Goal: Information Seeking & Learning: Learn about a topic

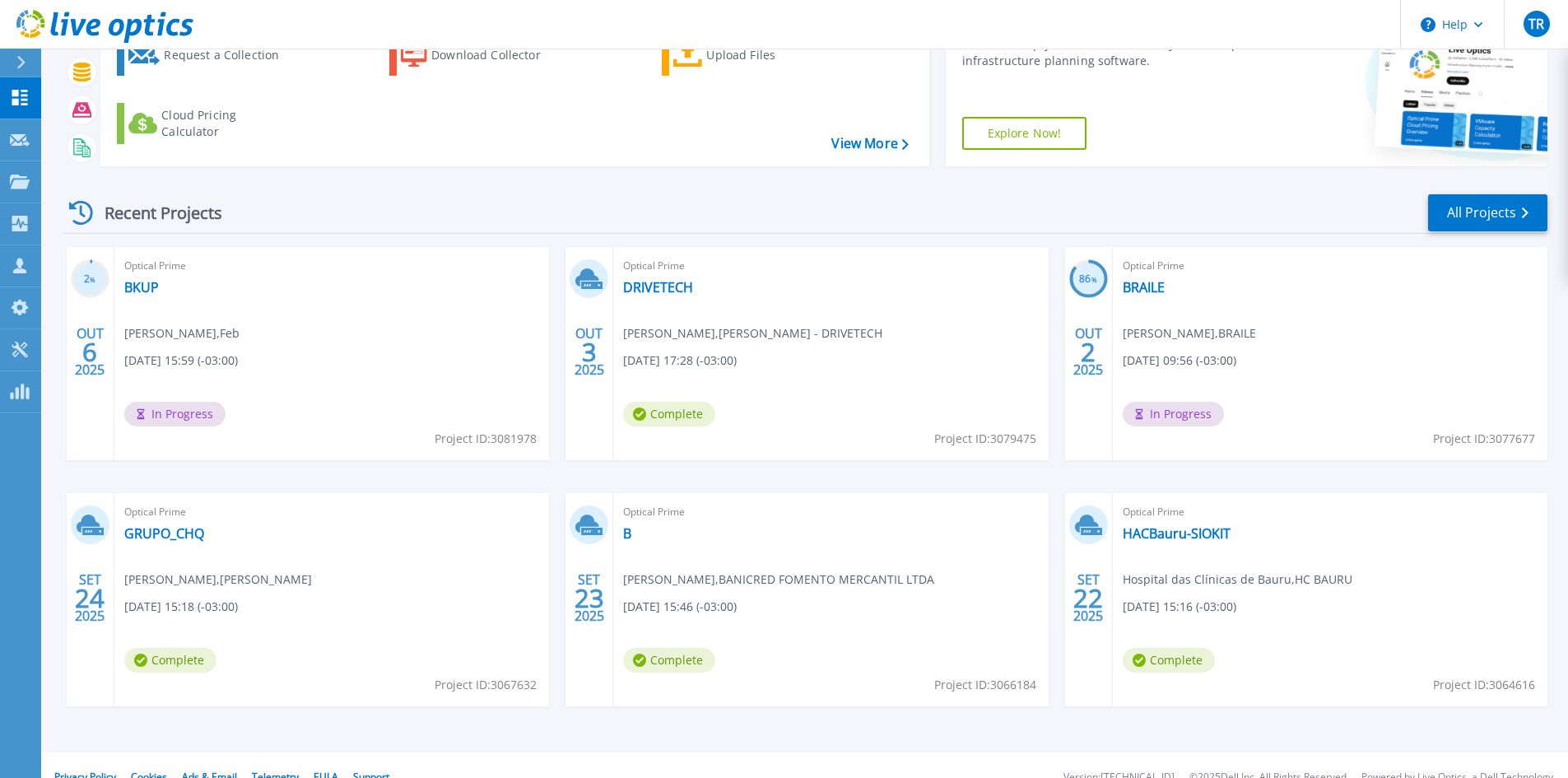
scroll to position [134, 0]
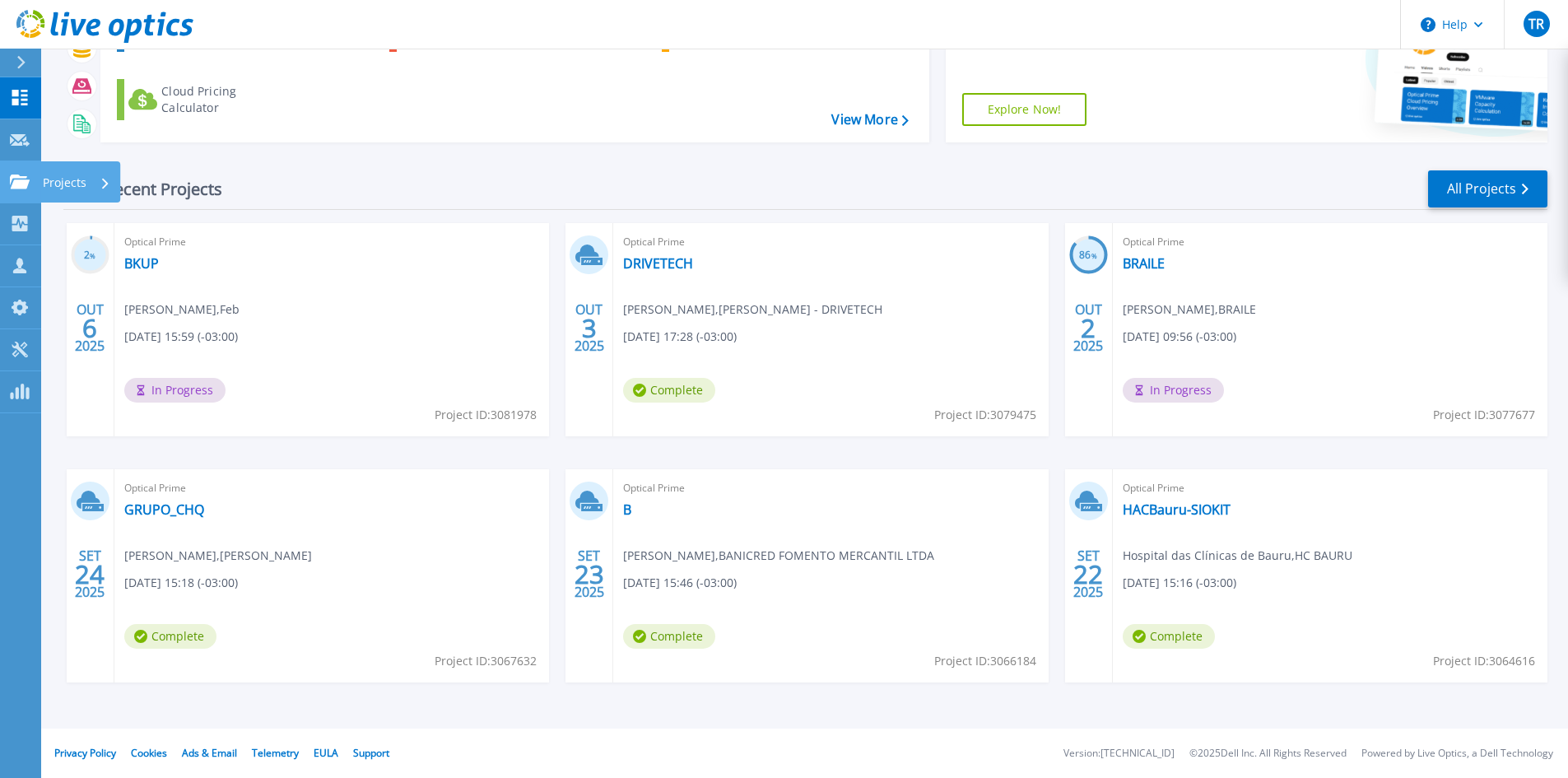
click at [11, 177] on icon at bounding box center [19, 181] width 19 height 14
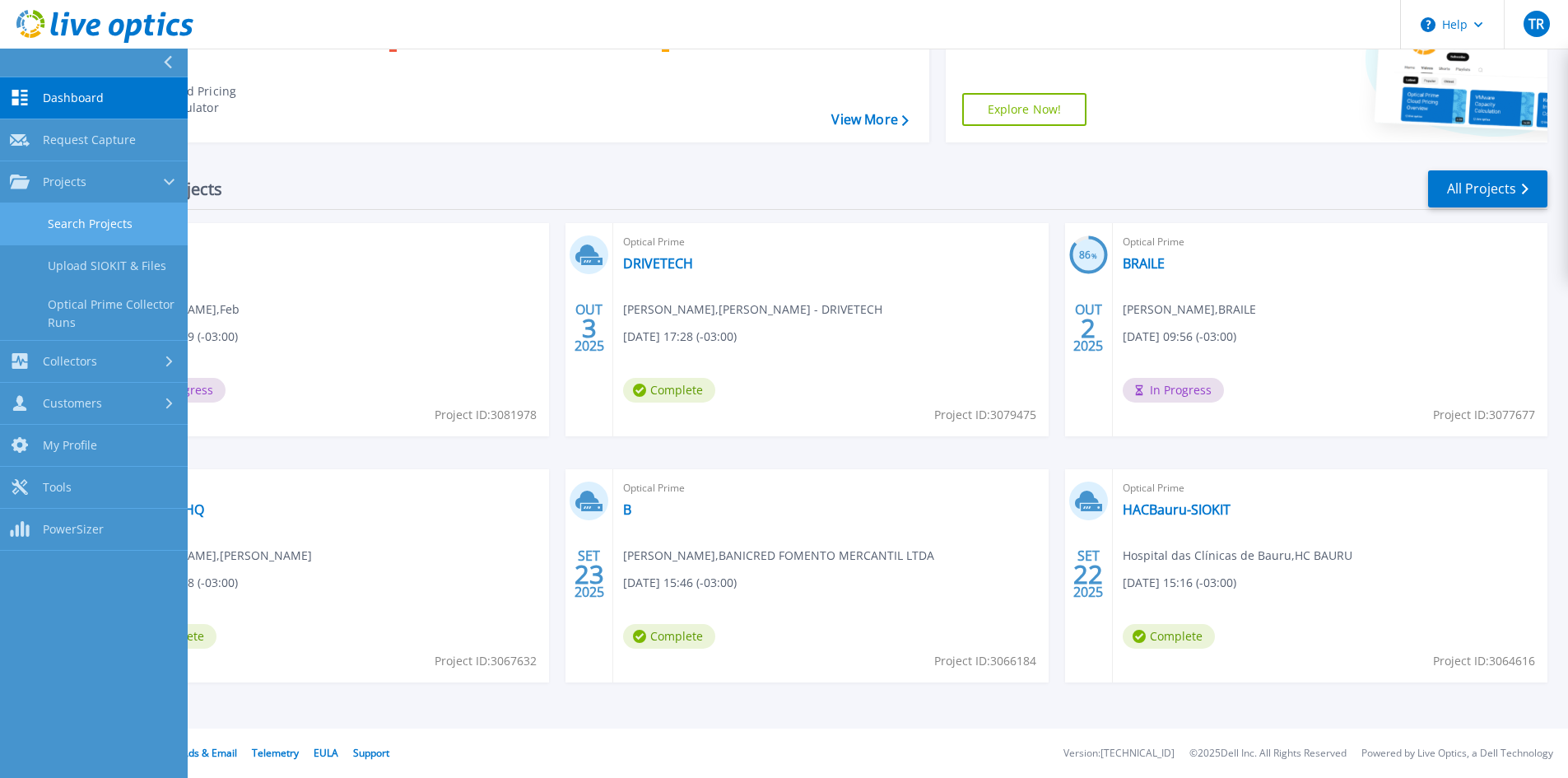
click at [87, 220] on link "Search Projects" at bounding box center [93, 224] width 188 height 42
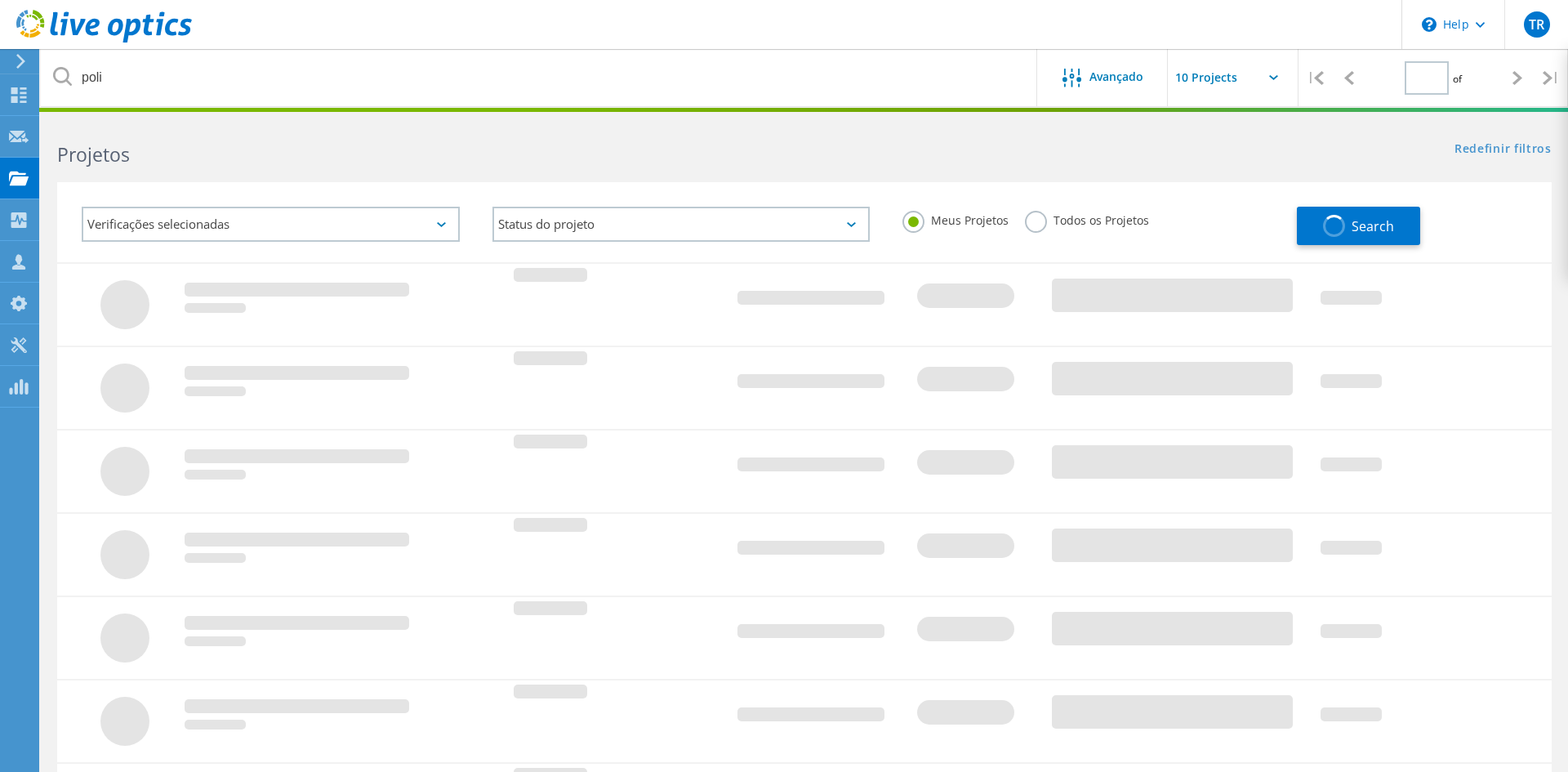
type input "1"
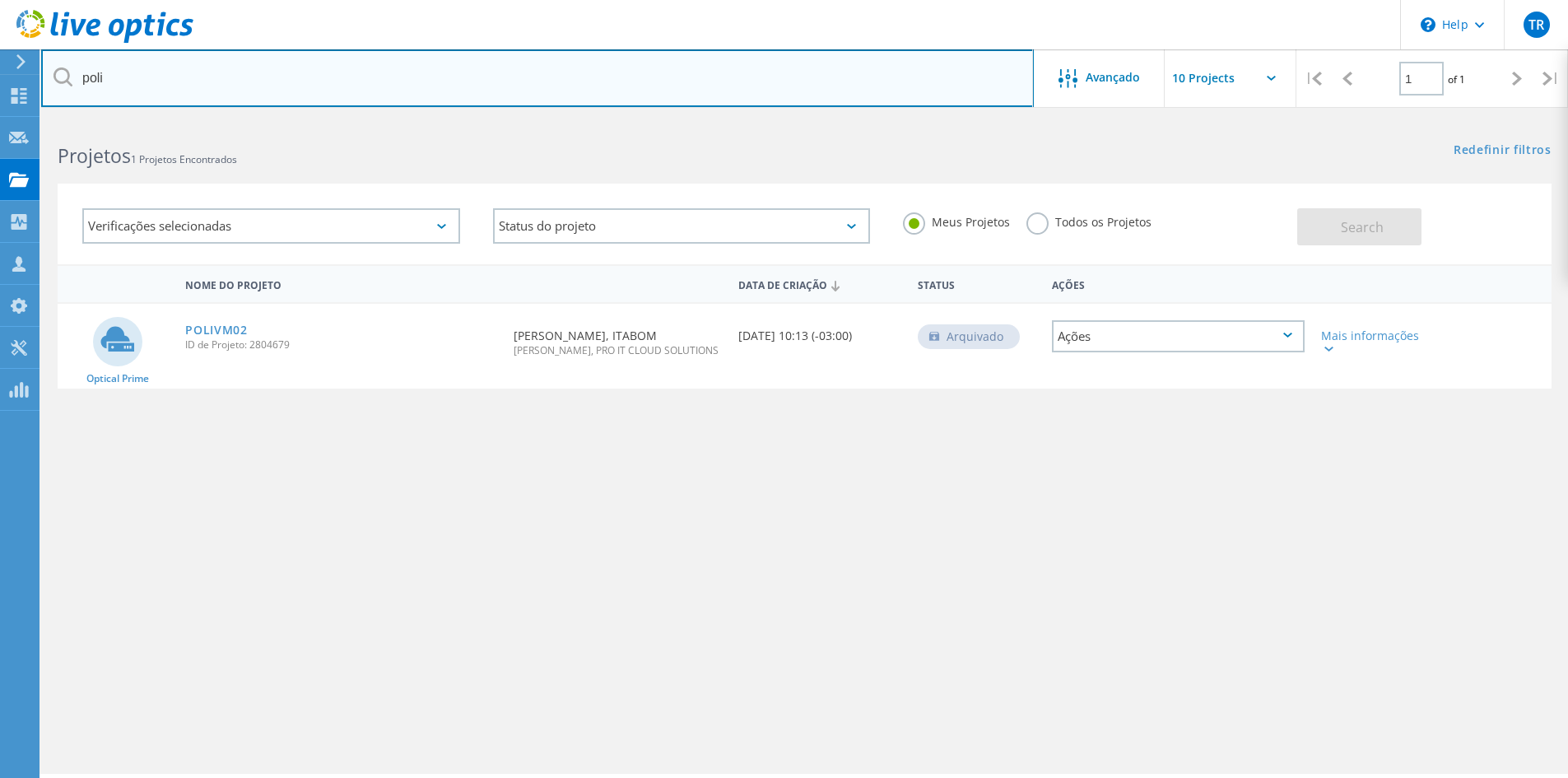
drag, startPoint x: 116, startPoint y: 79, endPoint x: 60, endPoint y: 63, distance: 58.2
click at [60, 63] on input "poli" at bounding box center [538, 78] width 993 height 57
type input "med-rad"
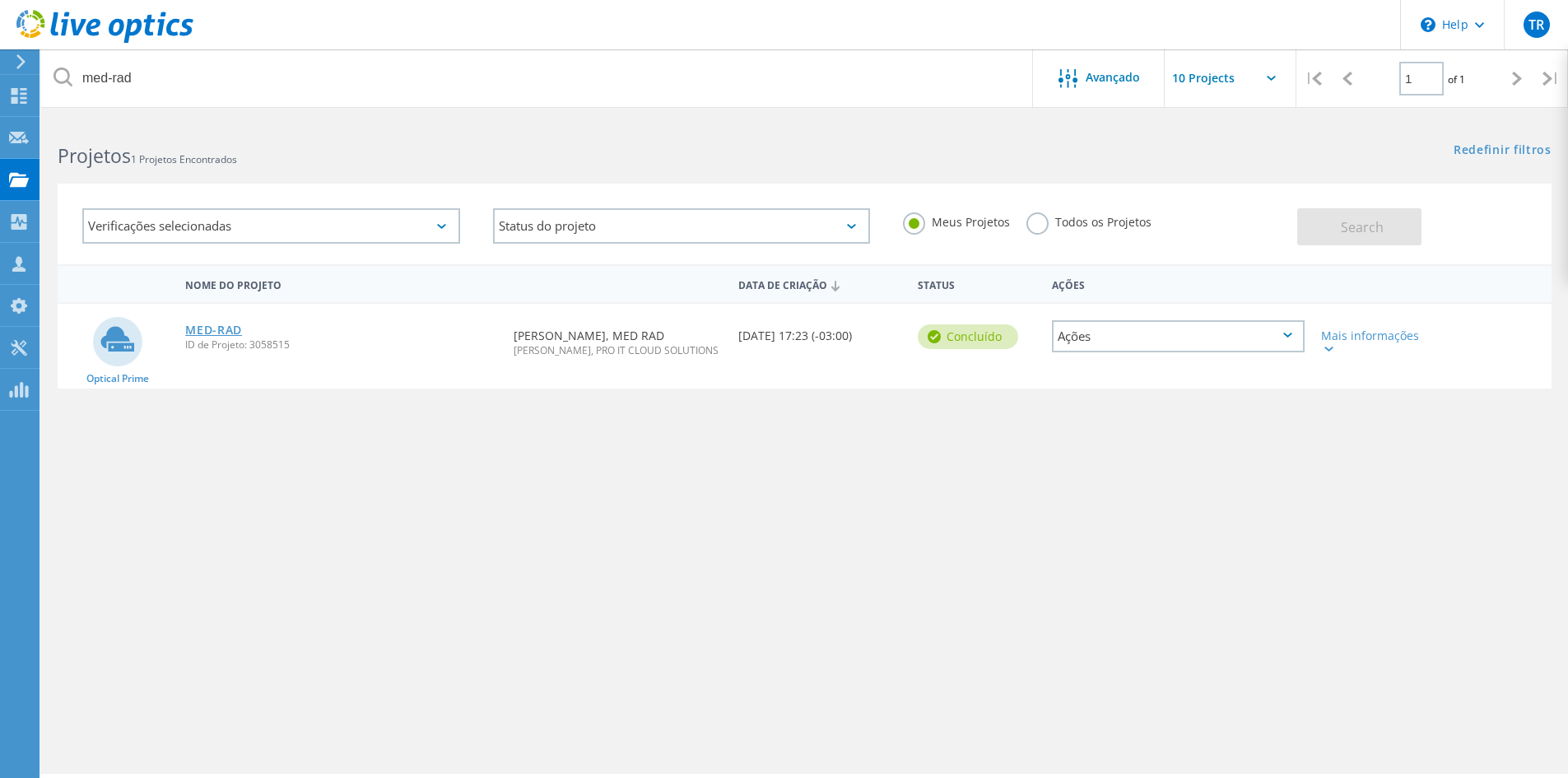
click at [224, 327] on link "MED-RAD" at bounding box center [213, 330] width 56 height 11
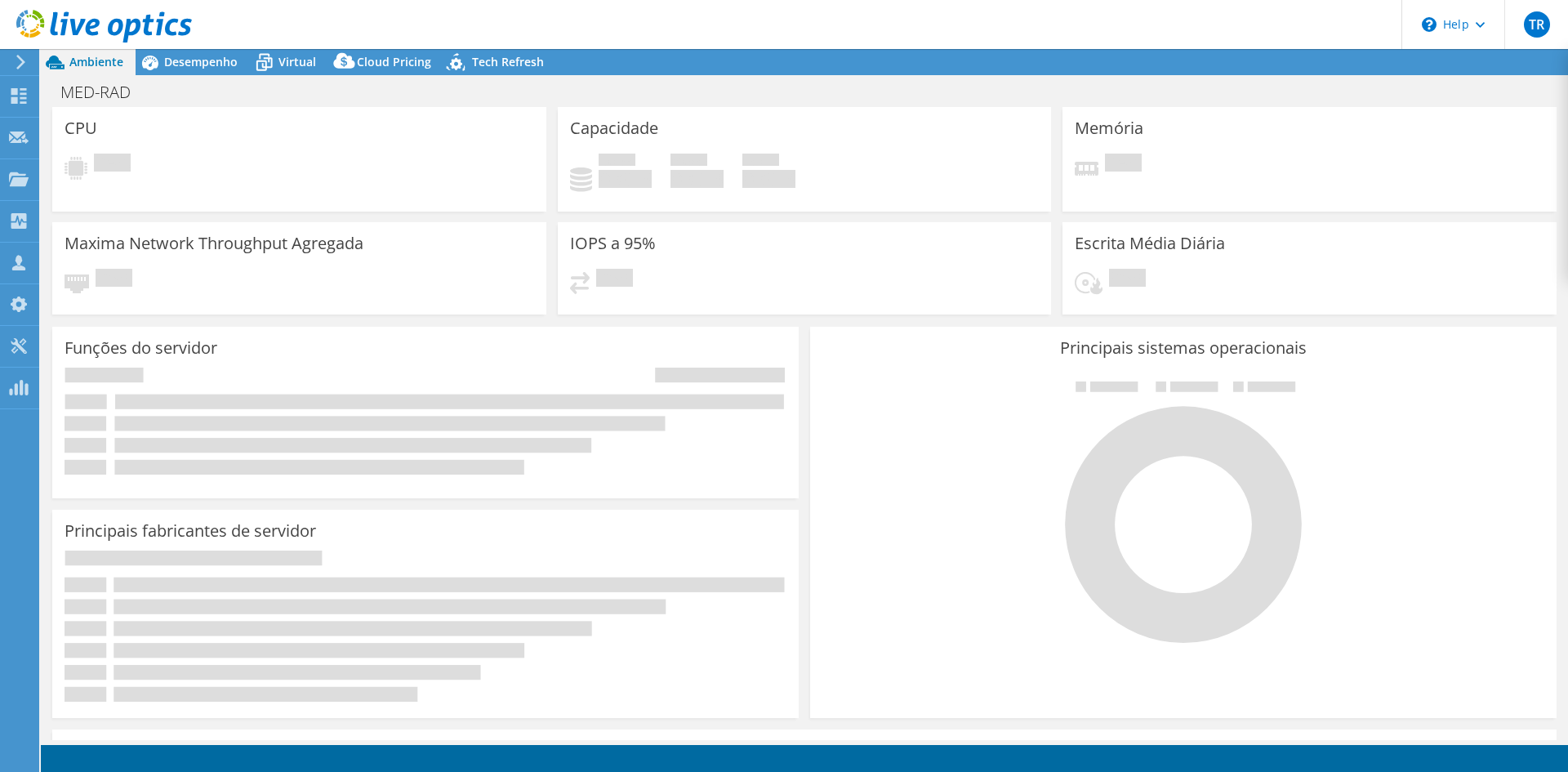
select select "USD"
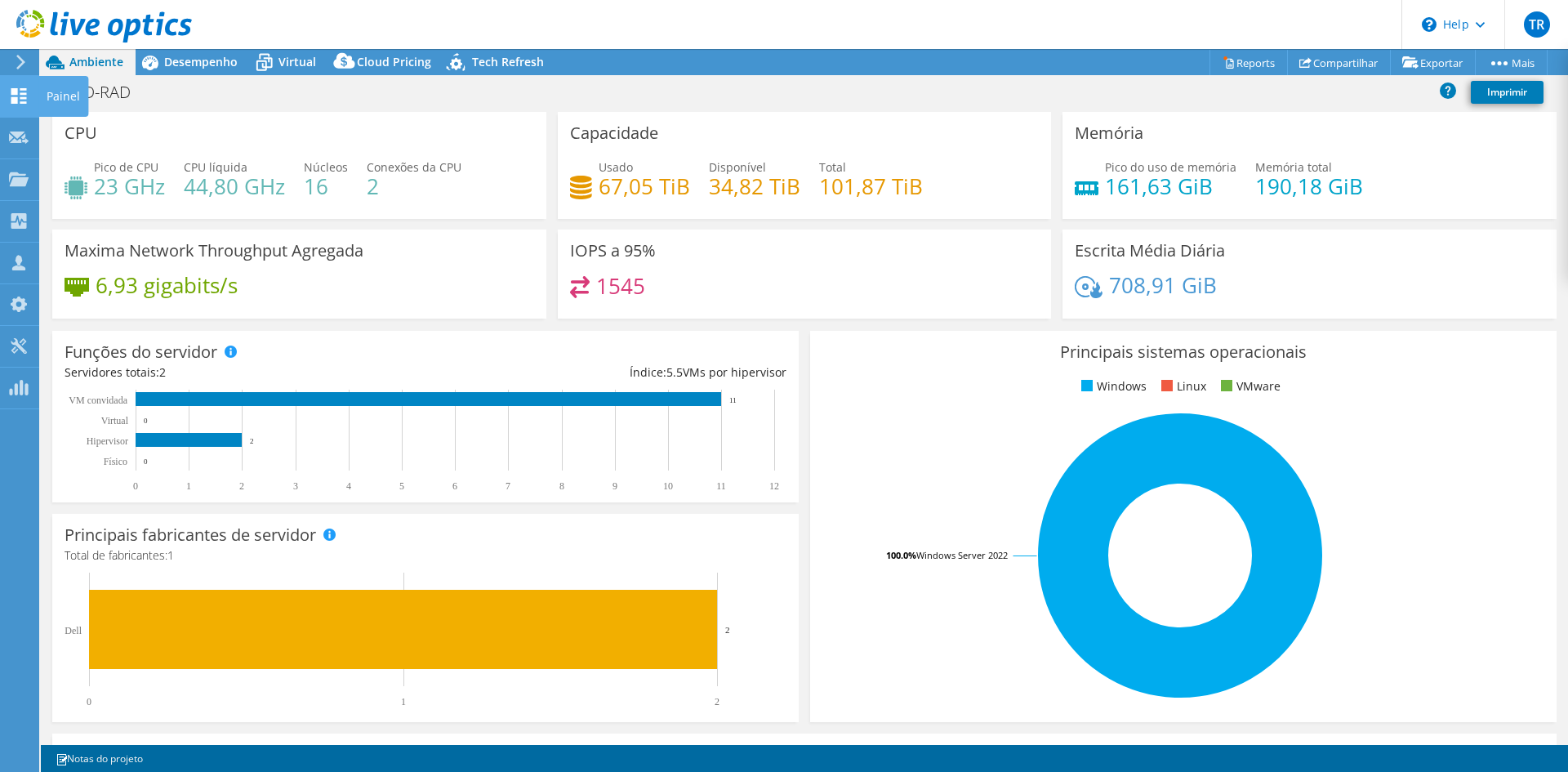
click at [17, 90] on use at bounding box center [18, 95] width 16 height 16
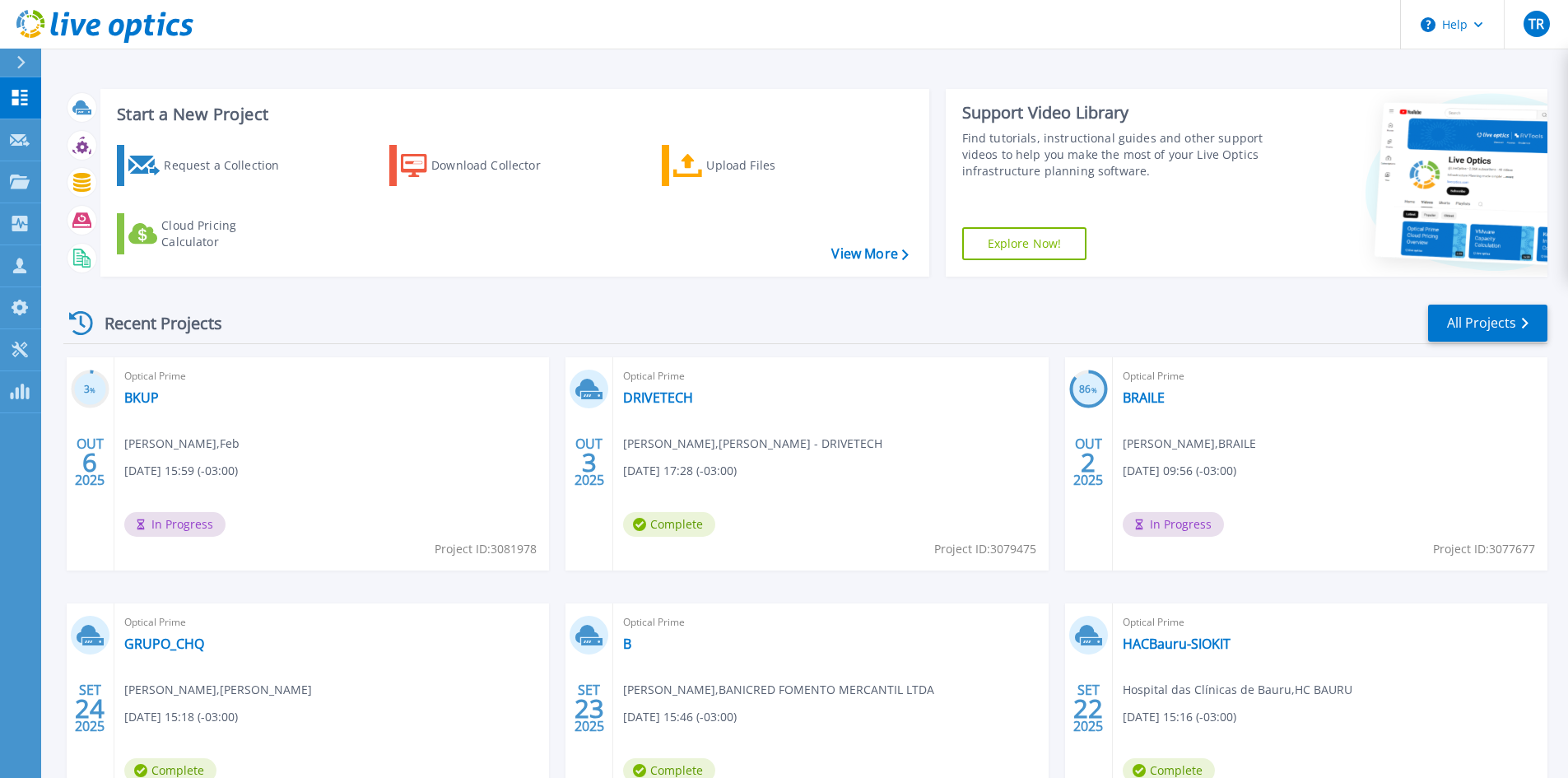
click at [755, 319] on div "Recent Projects All Projects" at bounding box center [806, 323] width 1485 height 42
click at [652, 392] on link "DRIVETECH" at bounding box center [658, 397] width 70 height 17
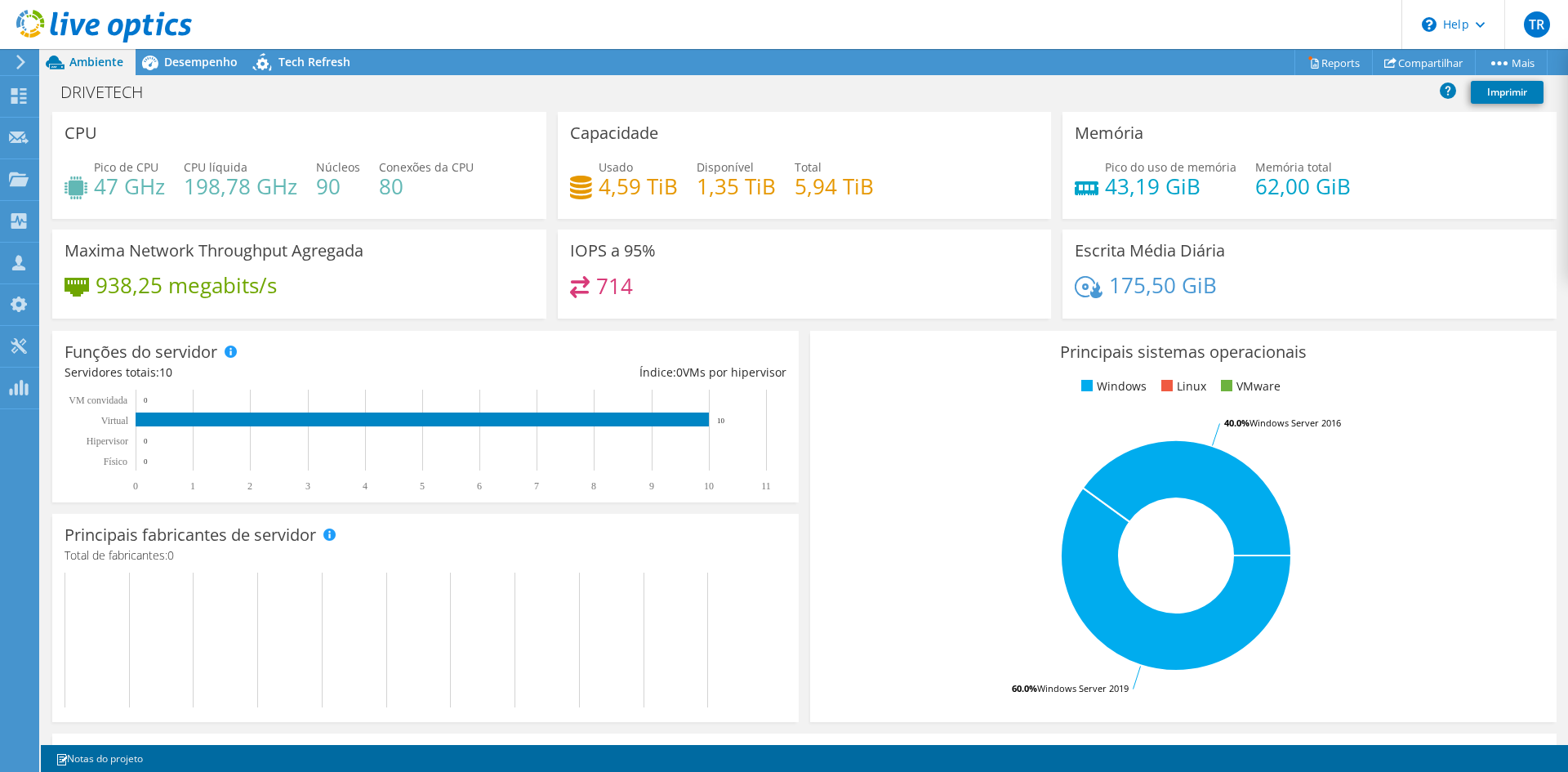
click at [748, 95] on div "DRIVETECH Imprimir" at bounding box center [804, 92] width 1527 height 30
click at [191, 61] on span "Desempenho" at bounding box center [201, 61] width 73 height 16
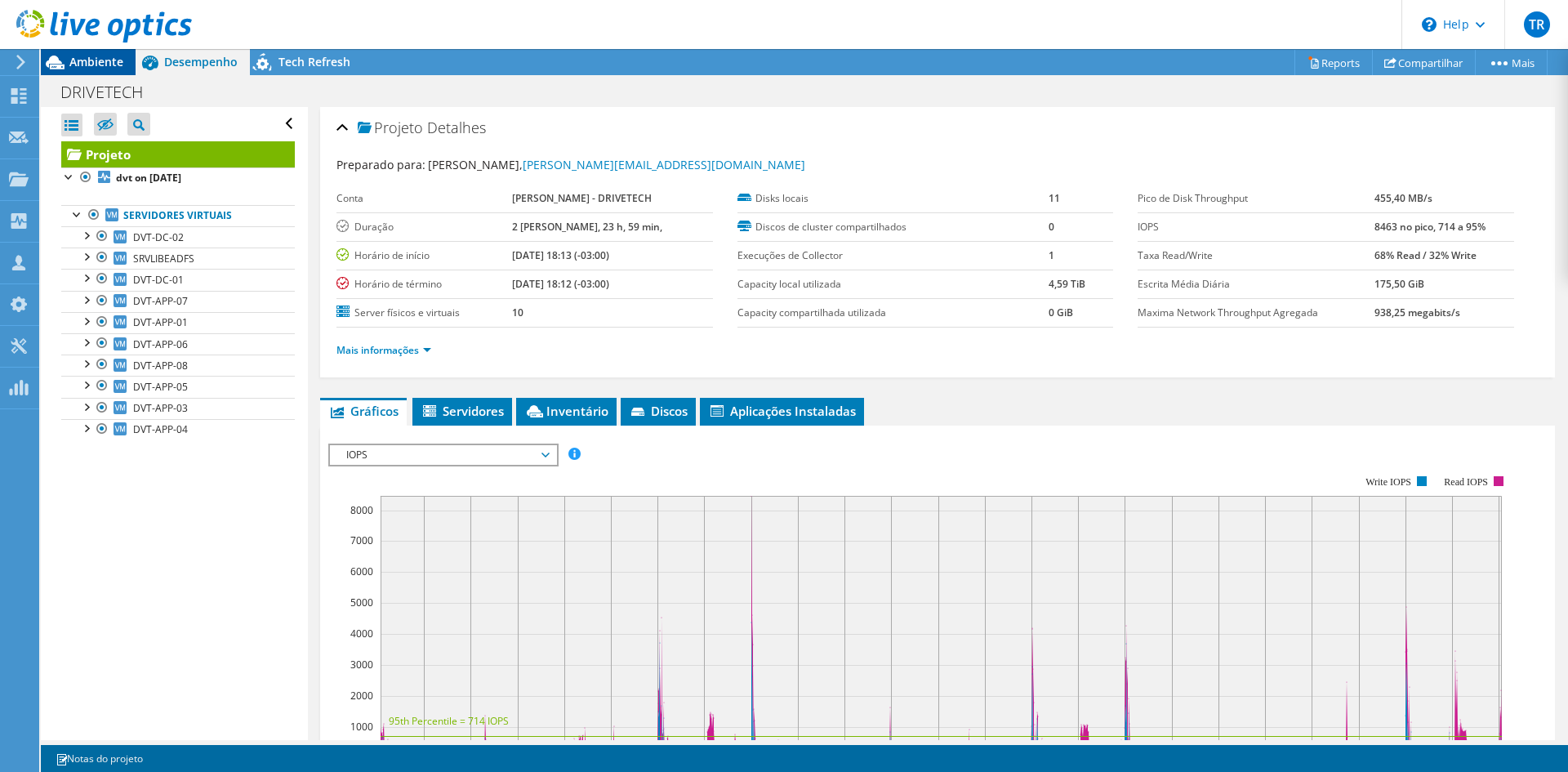
click at [73, 62] on span "Ambiente" at bounding box center [96, 61] width 54 height 16
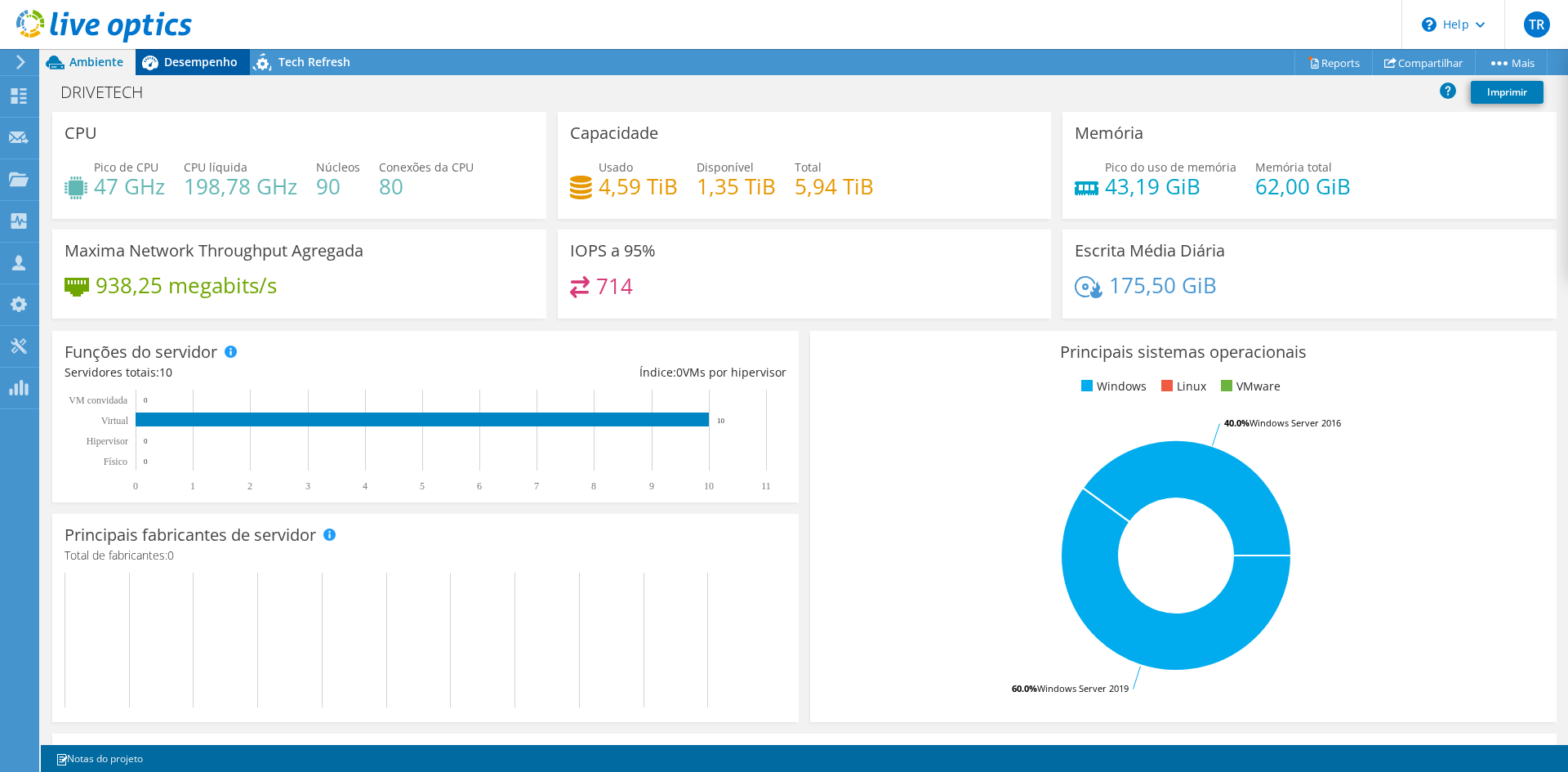
click at [198, 63] on span "Desempenho" at bounding box center [201, 61] width 73 height 16
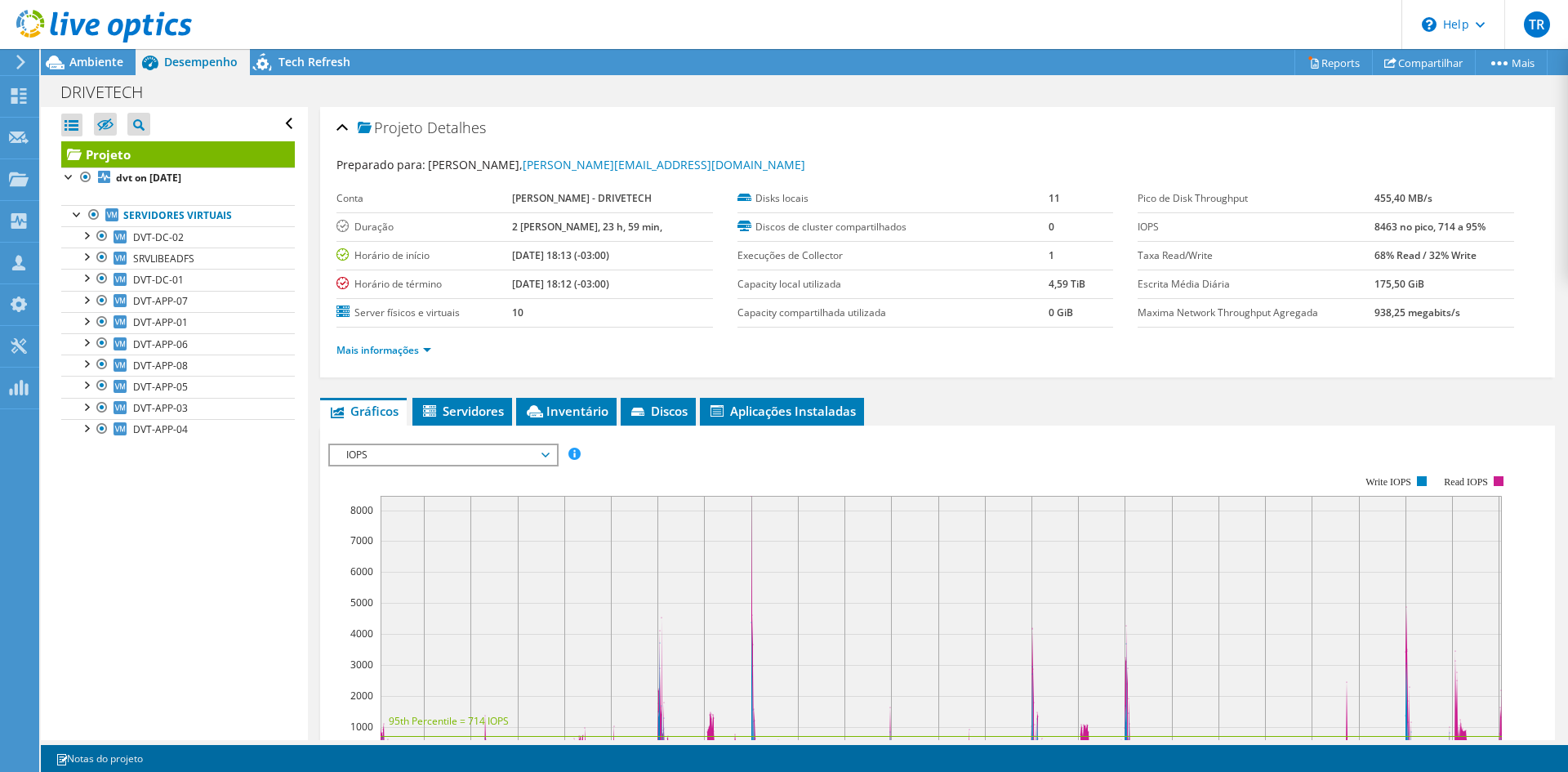
click at [803, 83] on div "DRIVETECH Imprimir" at bounding box center [804, 92] width 1527 height 30
click at [87, 62] on span "Ambiente" at bounding box center [96, 61] width 54 height 16
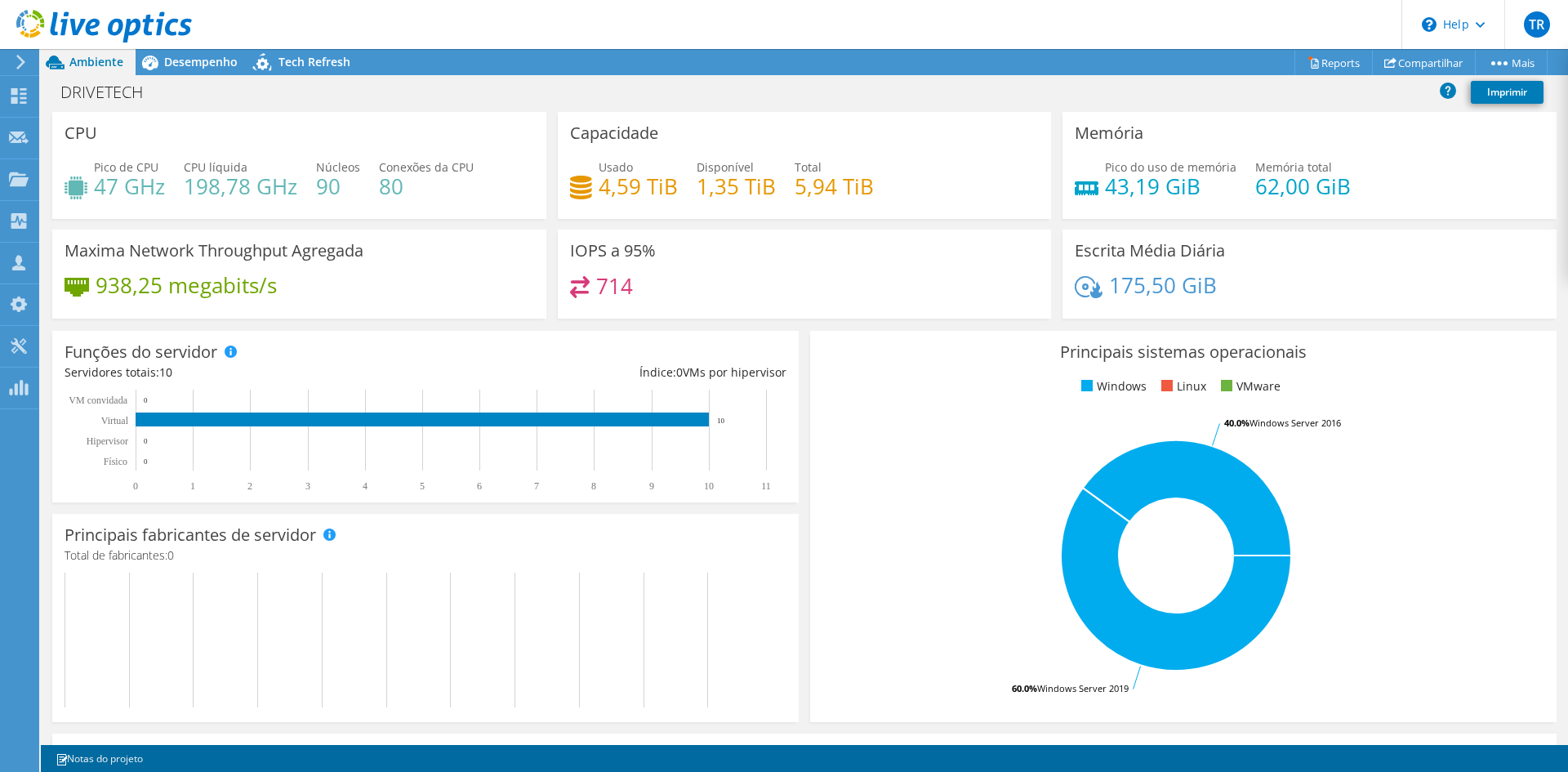
click at [1443, 239] on div "Escrita Média Diária 175,50 GiB" at bounding box center [1309, 273] width 494 height 89
click at [194, 53] on div "Desempenho" at bounding box center [193, 61] width 115 height 26
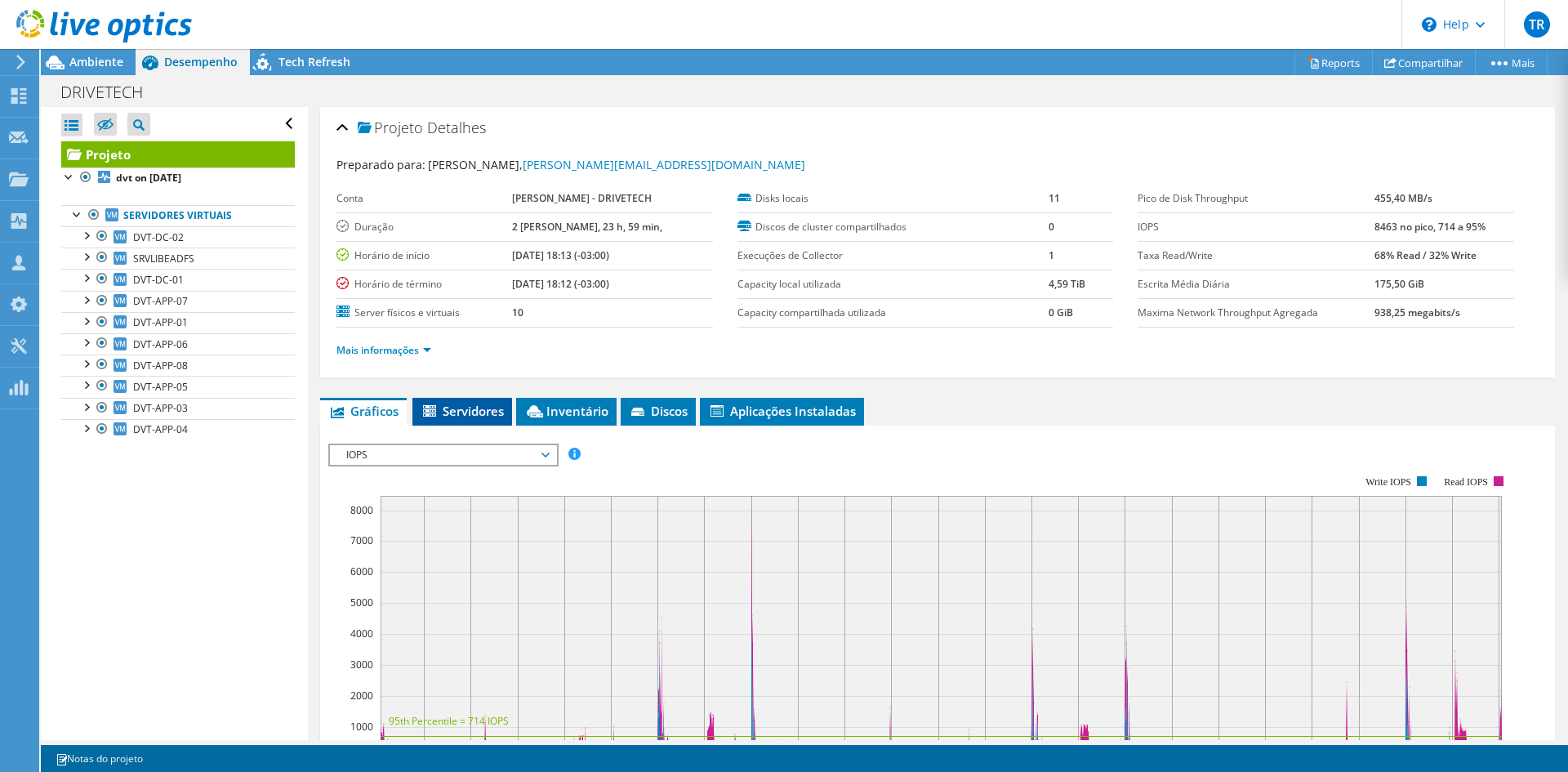
click at [480, 414] on span "Servidores" at bounding box center [462, 411] width 83 height 17
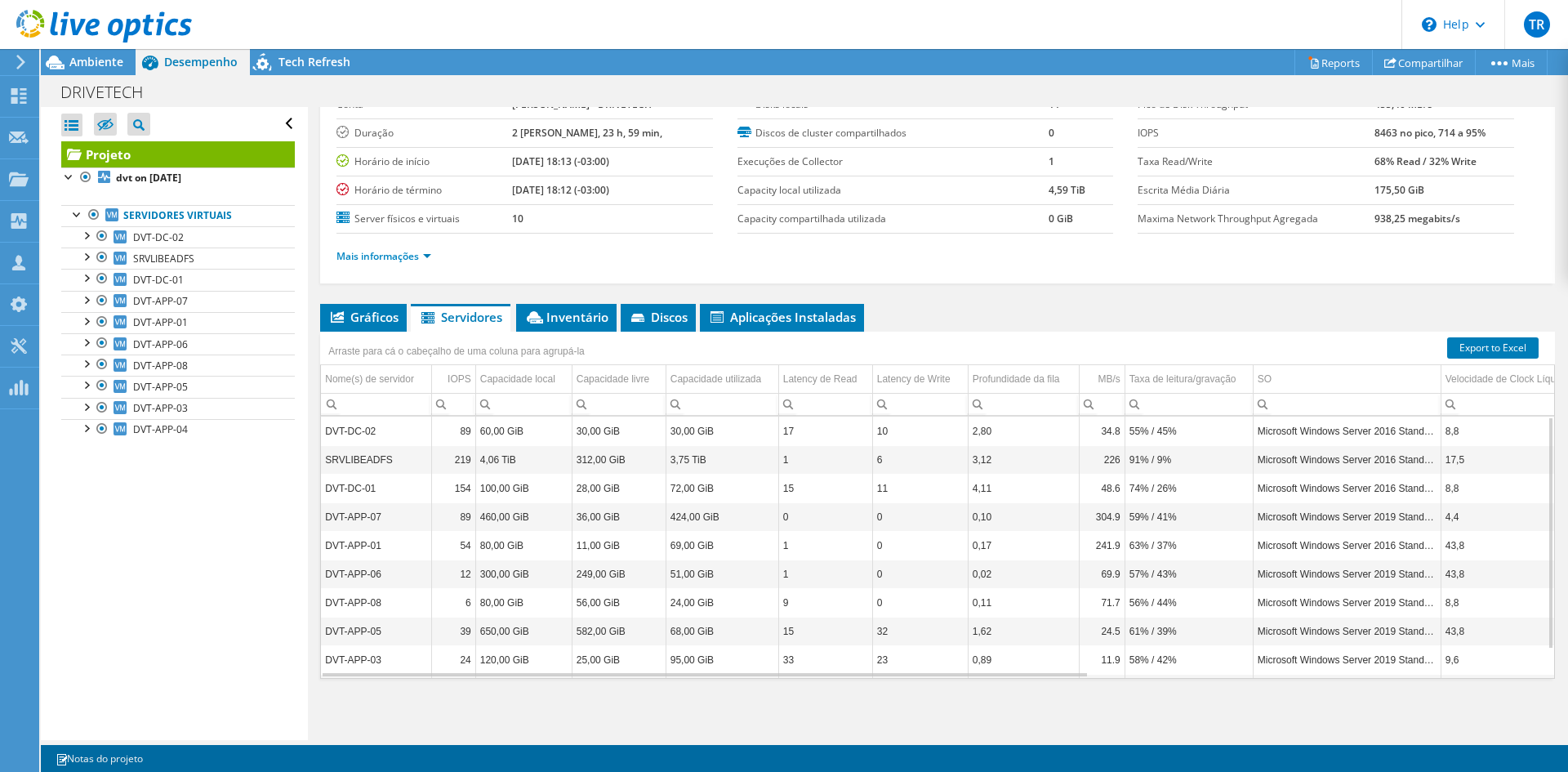
scroll to position [94, 0]
